Goal: Information Seeking & Learning: Understand process/instructions

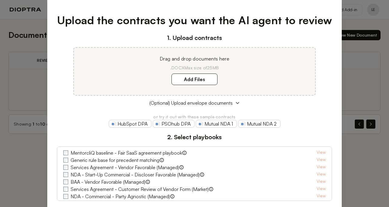
click at [361, 62] on div "Upload the contracts you want the AI agent to review 1. Upload contracts Drag a…" at bounding box center [194, 103] width 389 height 207
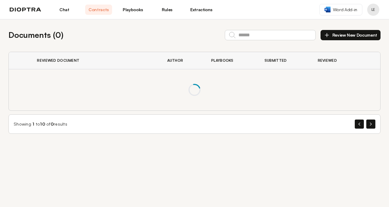
click at [134, 7] on link "Playbooks" at bounding box center [132, 10] width 27 height 10
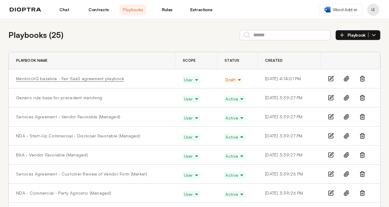
click at [66, 79] on link "MentorcliQ baseline - Fair SaaS agreement playbook" at bounding box center [70, 79] width 108 height 6
click at [111, 79] on link "MentorcliQ baseline - Fair SaaS agreement playbook" at bounding box center [70, 79] width 108 height 6
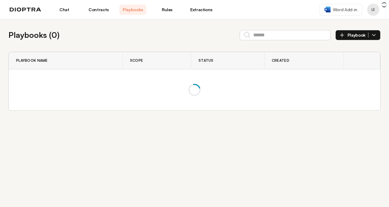
click at [97, 13] on link "Contracts" at bounding box center [98, 10] width 27 height 10
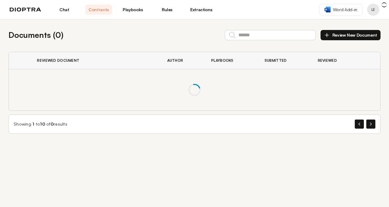
click at [98, 11] on link "Contracts" at bounding box center [98, 10] width 27 height 10
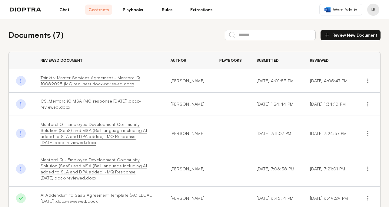
click at [132, 10] on link "Playbooks" at bounding box center [132, 10] width 27 height 10
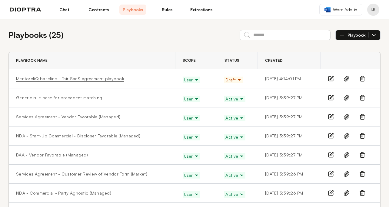
click at [26, 79] on link "MentorcliQ baseline - Fair SaaS agreement playbook" at bounding box center [70, 79] width 108 height 6
click at [105, 79] on link "MentorcliQ baseline - Fair SaaS agreement playbook" at bounding box center [70, 79] width 108 height 6
click at [226, 80] on span "Draft" at bounding box center [234, 80] width 16 height 6
click at [105, 79] on link "MentorcliQ baseline - Fair SaaS agreement playbook" at bounding box center [70, 79] width 108 height 6
click at [330, 78] on icon at bounding box center [331, 79] width 6 height 6
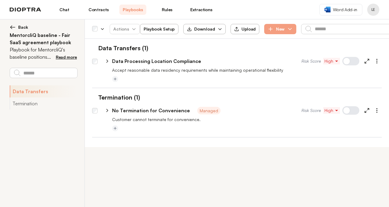
click at [152, 61] on p "Data Processing Location Compliance" at bounding box center [156, 61] width 89 height 7
click at [108, 62] on icon at bounding box center [107, 60] width 5 height 5
select select "*****"
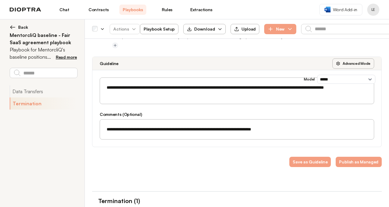
scroll to position [38, 0]
